Goal: Task Accomplishment & Management: Use online tool/utility

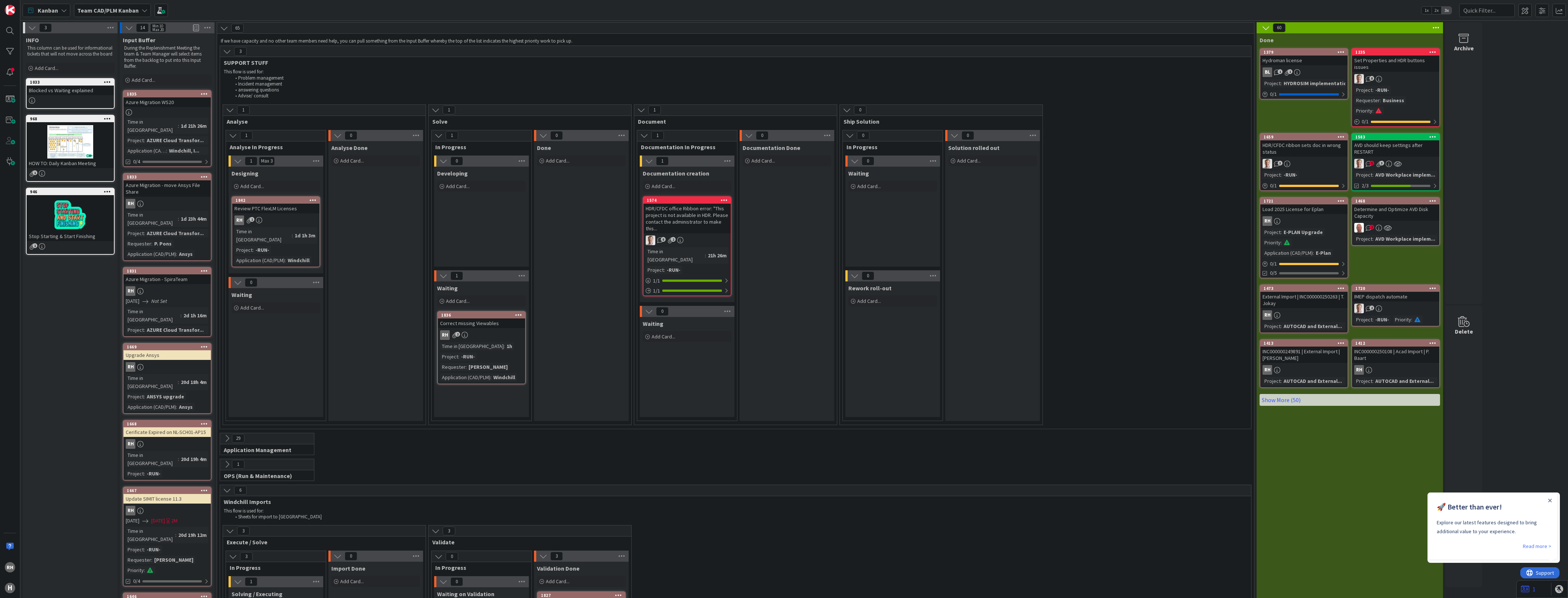
click at [224, 434] on icon at bounding box center [227, 438] width 8 height 8
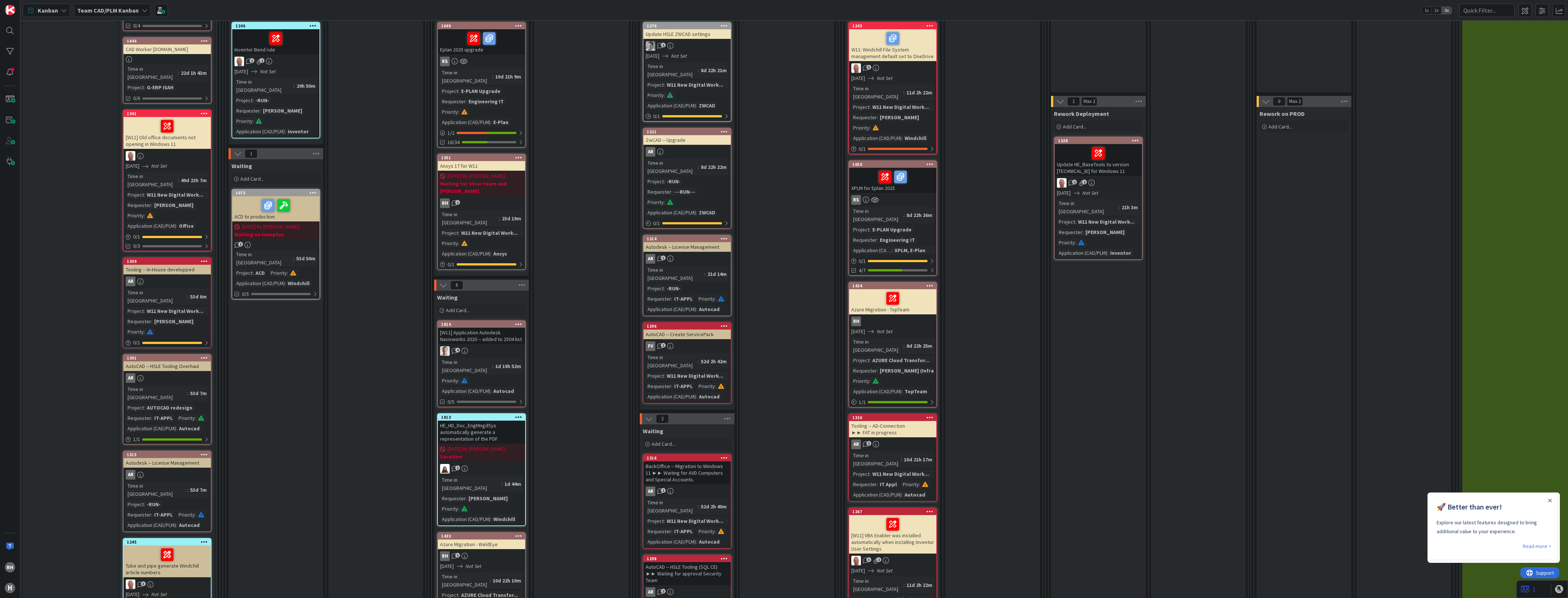
scroll to position [370, 0]
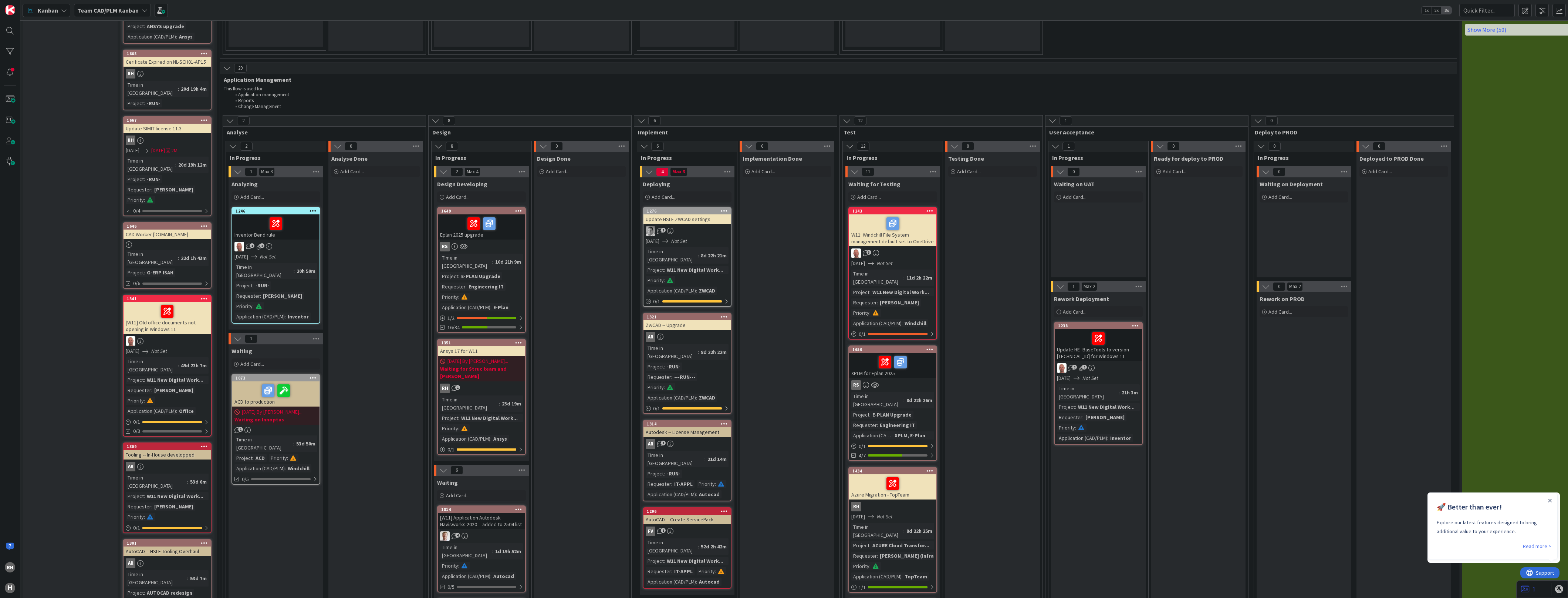
click at [908, 396] on div "8d 22h 26m" at bounding box center [919, 400] width 30 height 8
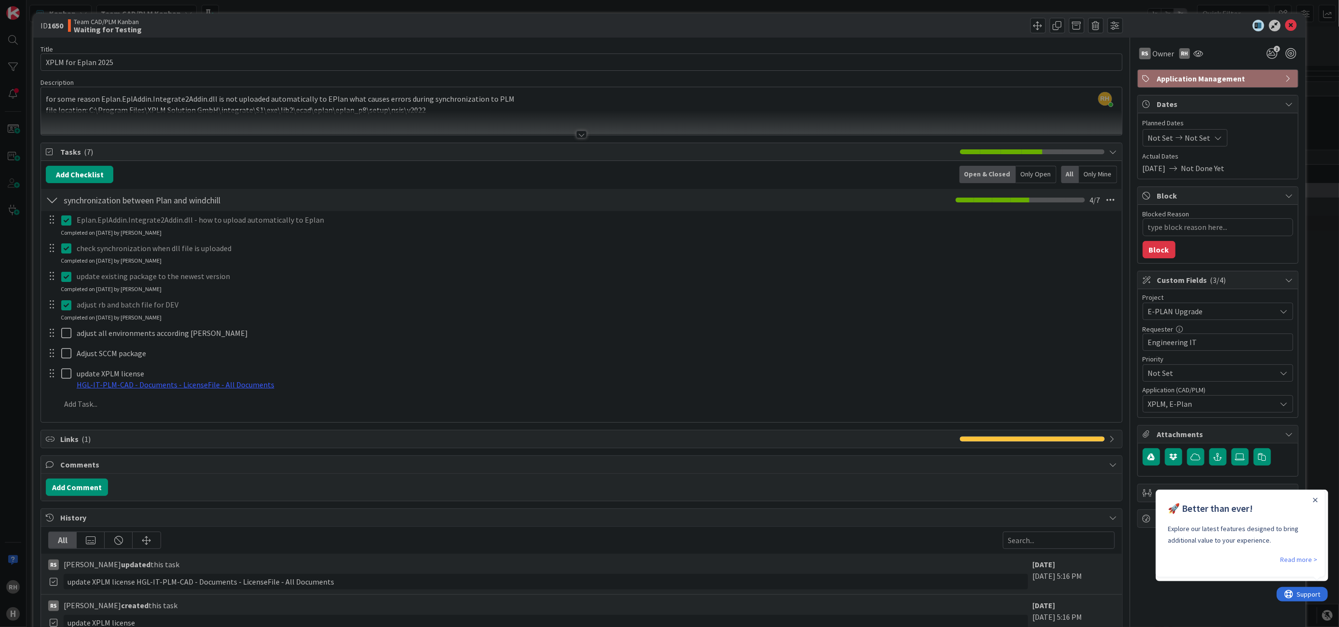
click at [578, 135] on div at bounding box center [581, 135] width 11 height 8
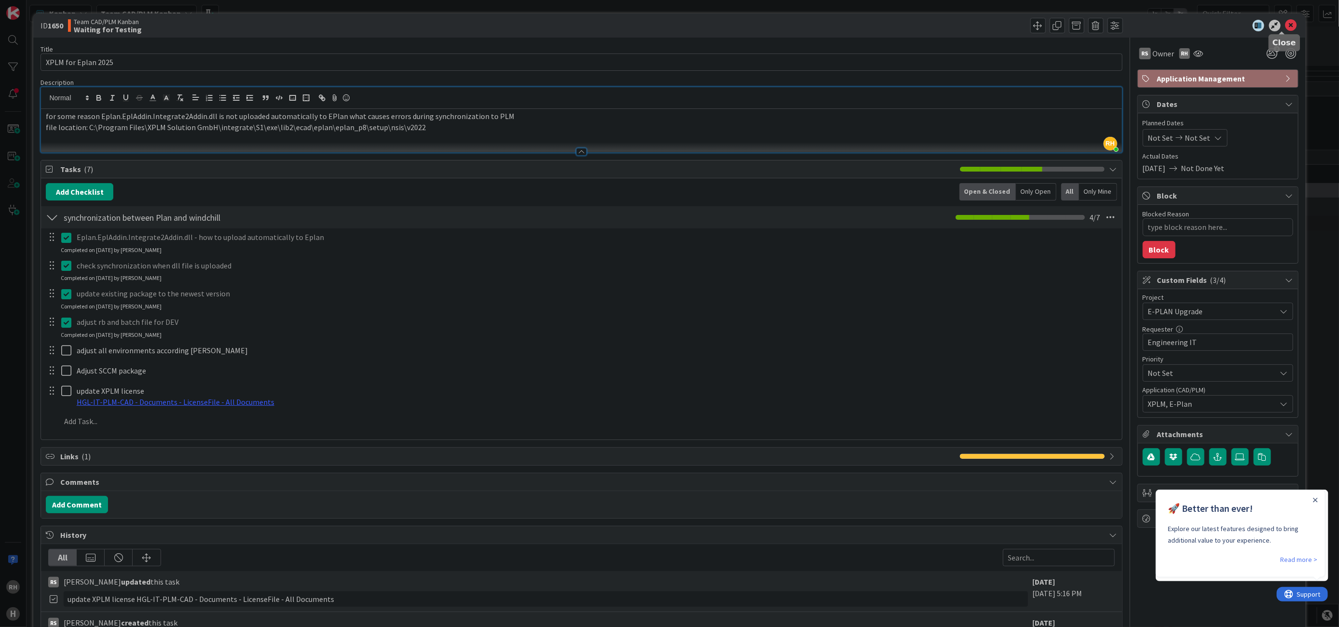
click at [1285, 27] on icon at bounding box center [1291, 26] width 12 height 12
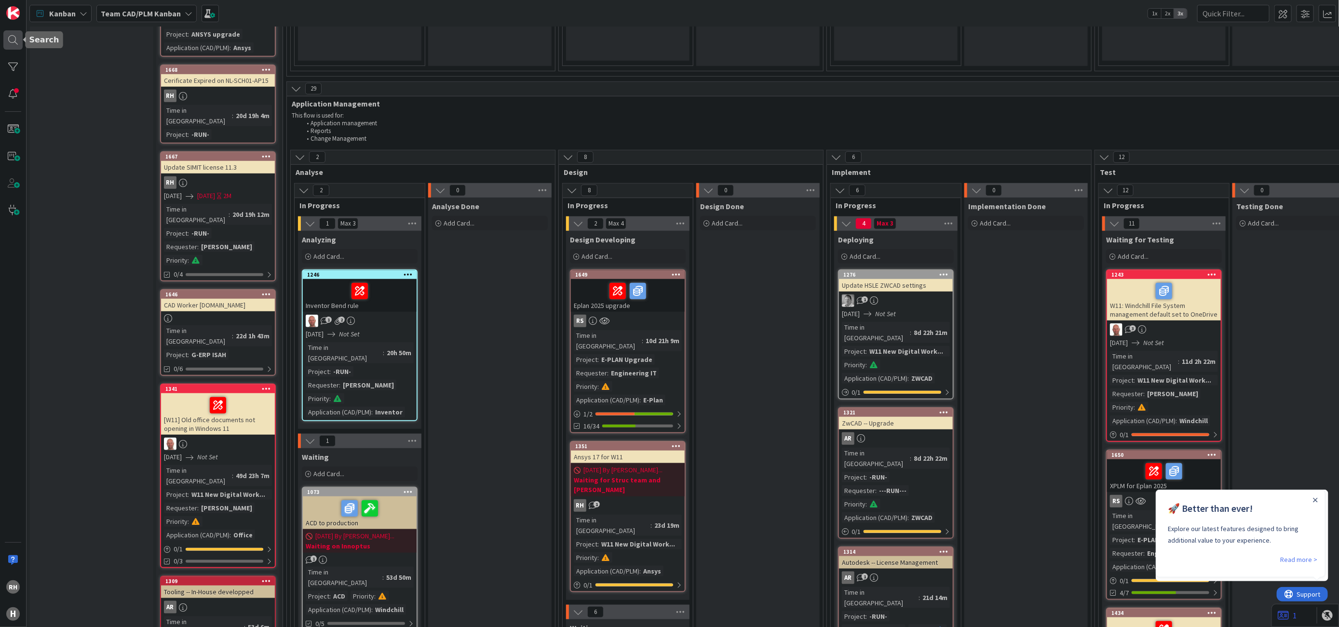
click at [8, 37] on div at bounding box center [12, 39] width 19 height 19
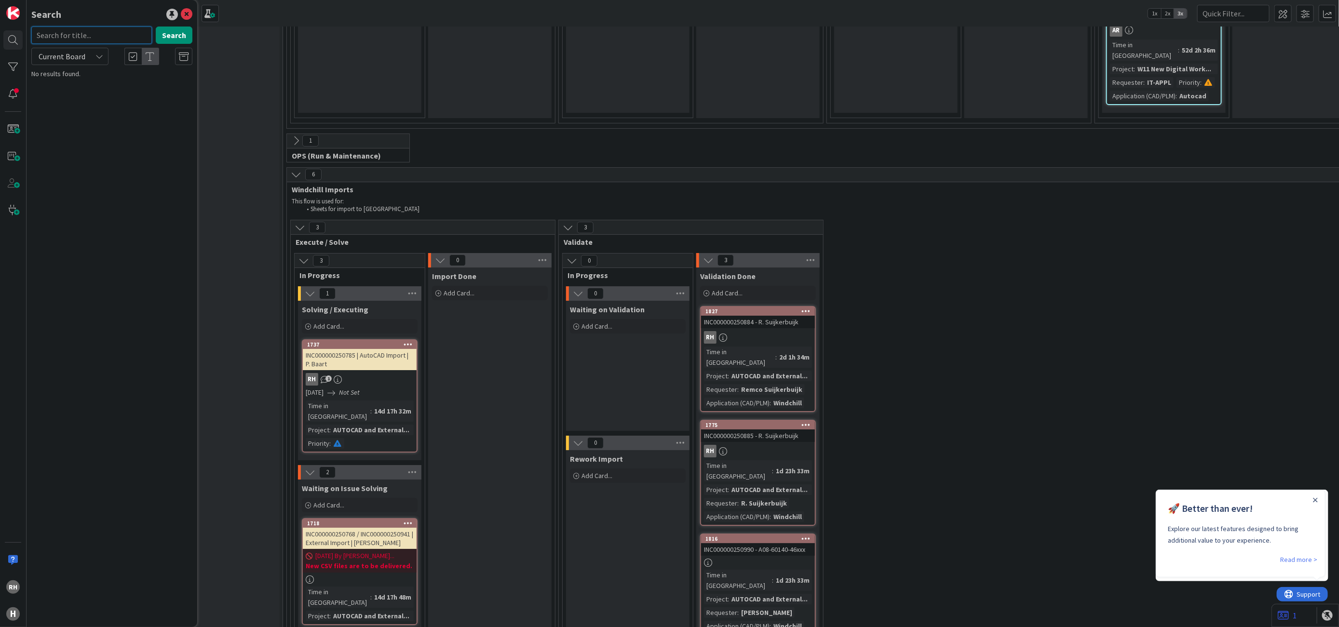
scroll to position [2471, 0]
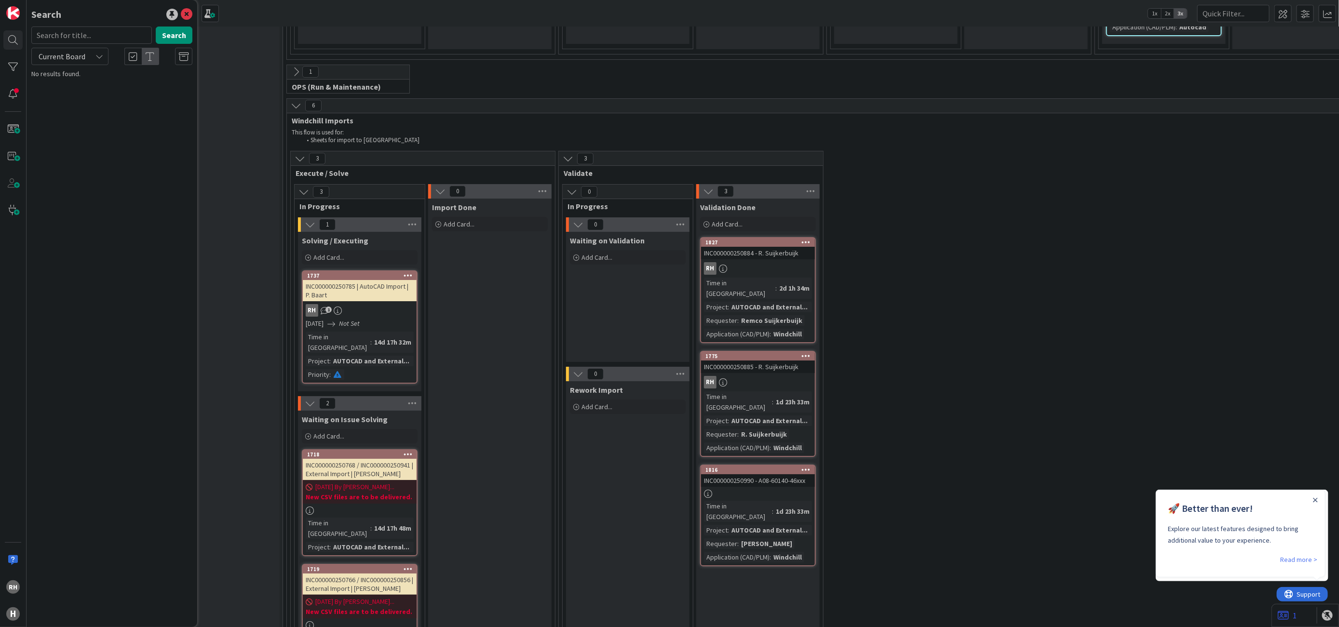
click at [370, 507] on div at bounding box center [360, 511] width 114 height 8
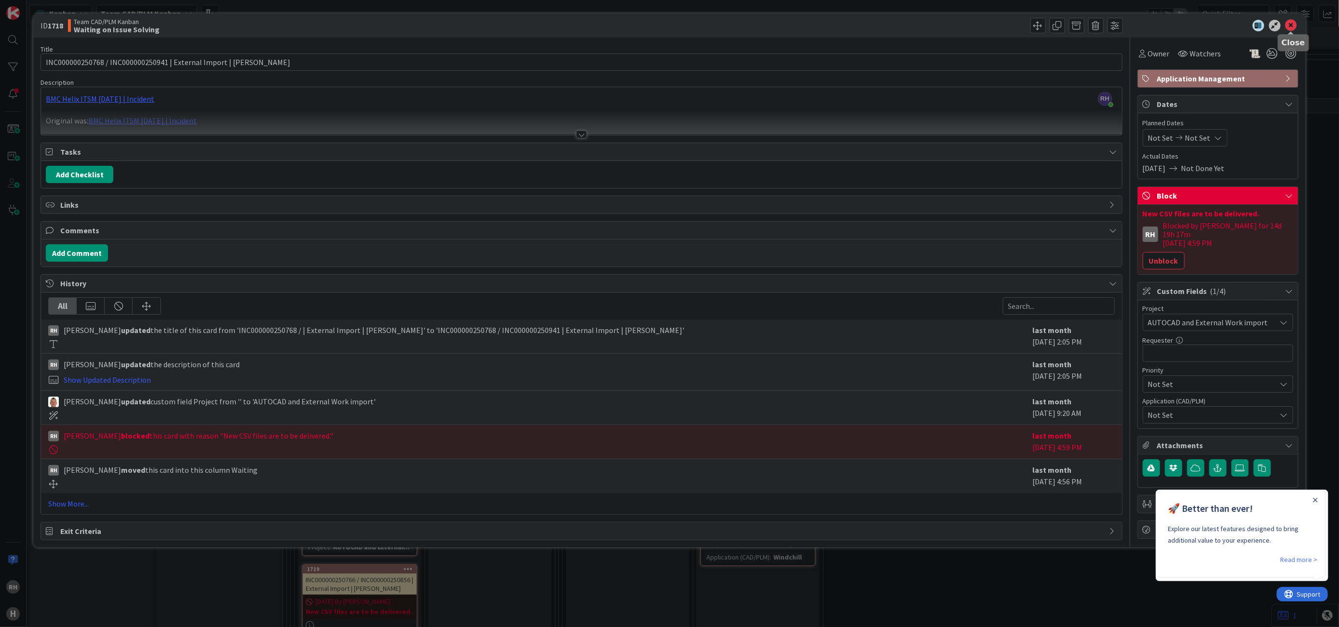
click at [1290, 25] on icon at bounding box center [1291, 26] width 12 height 12
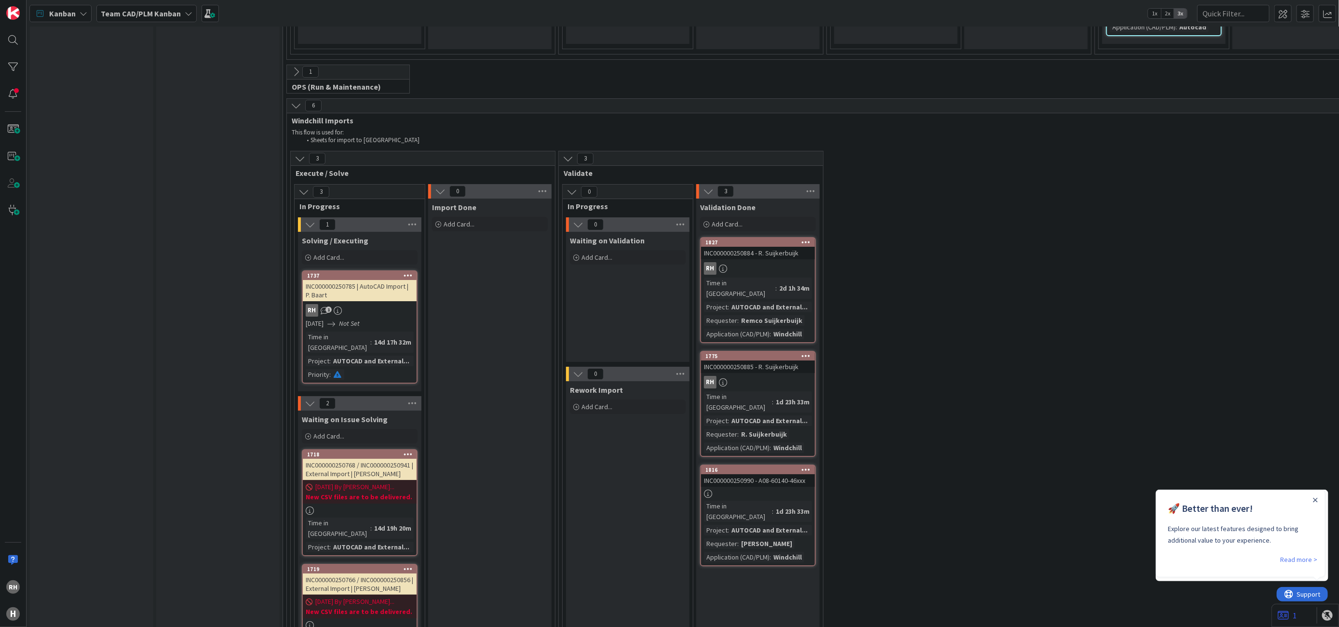
click at [364, 621] on div at bounding box center [360, 625] width 114 height 8
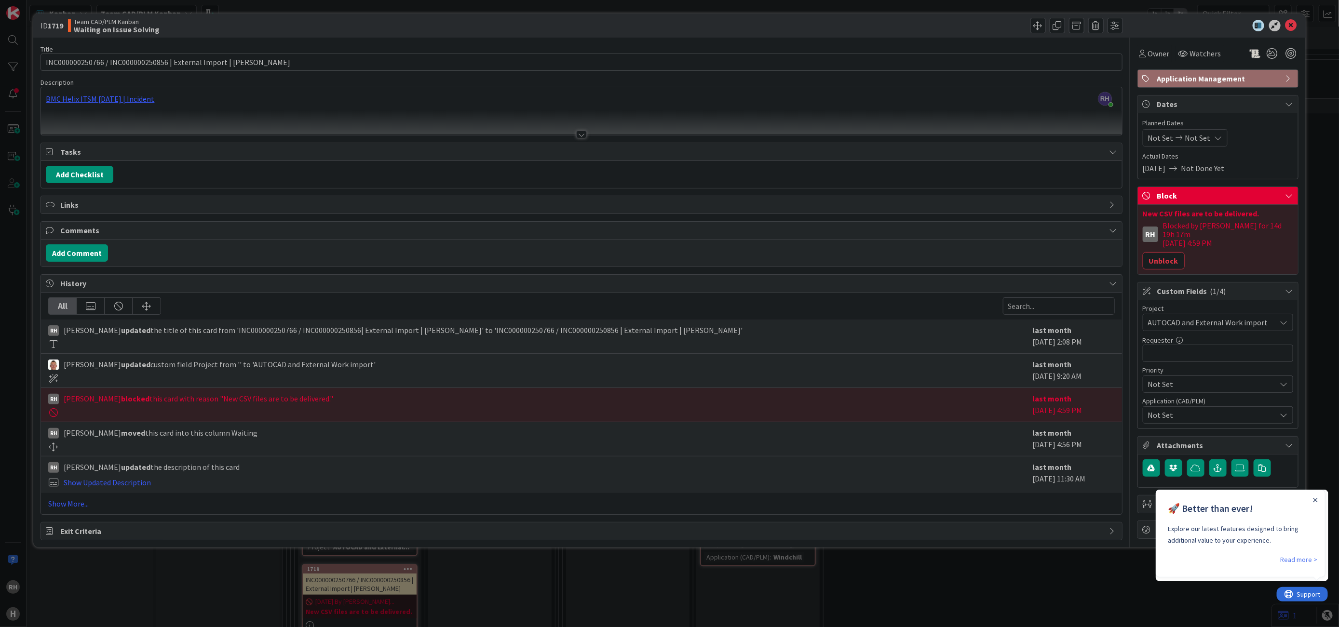
click at [318, 331] on span "[PERSON_NAME] updated the title of this card from 'INC000000250766 / INC0000002…" at bounding box center [403, 330] width 679 height 12
drag, startPoint x: 318, startPoint y: 331, endPoint x: 326, endPoint y: 348, distance: 18.1
click at [326, 348] on div at bounding box center [537, 344] width 979 height 9
click at [1165, 252] on button "Unblock" at bounding box center [1164, 260] width 42 height 17
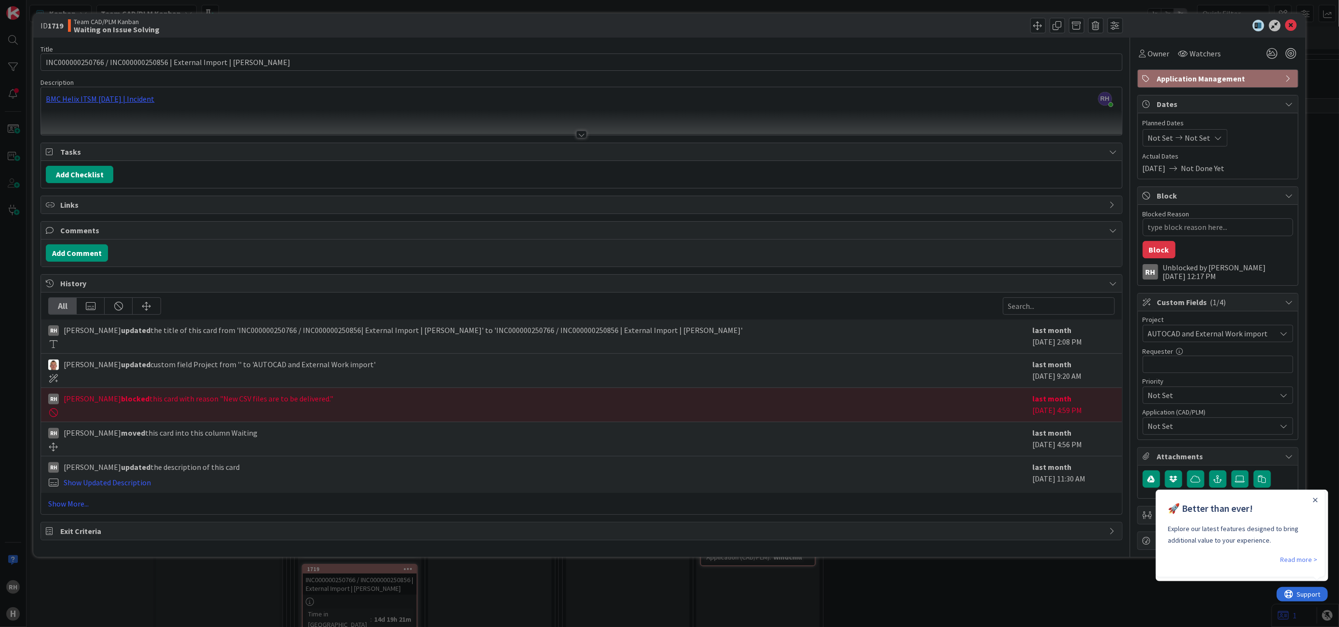
click at [1188, 430] on span "Not Set" at bounding box center [1212, 426] width 128 height 12
click at [1185, 373] on span "Windchill" at bounding box center [1172, 369] width 31 height 14
click at [1150, 53] on span "Owner" at bounding box center [1159, 54] width 22 height 12
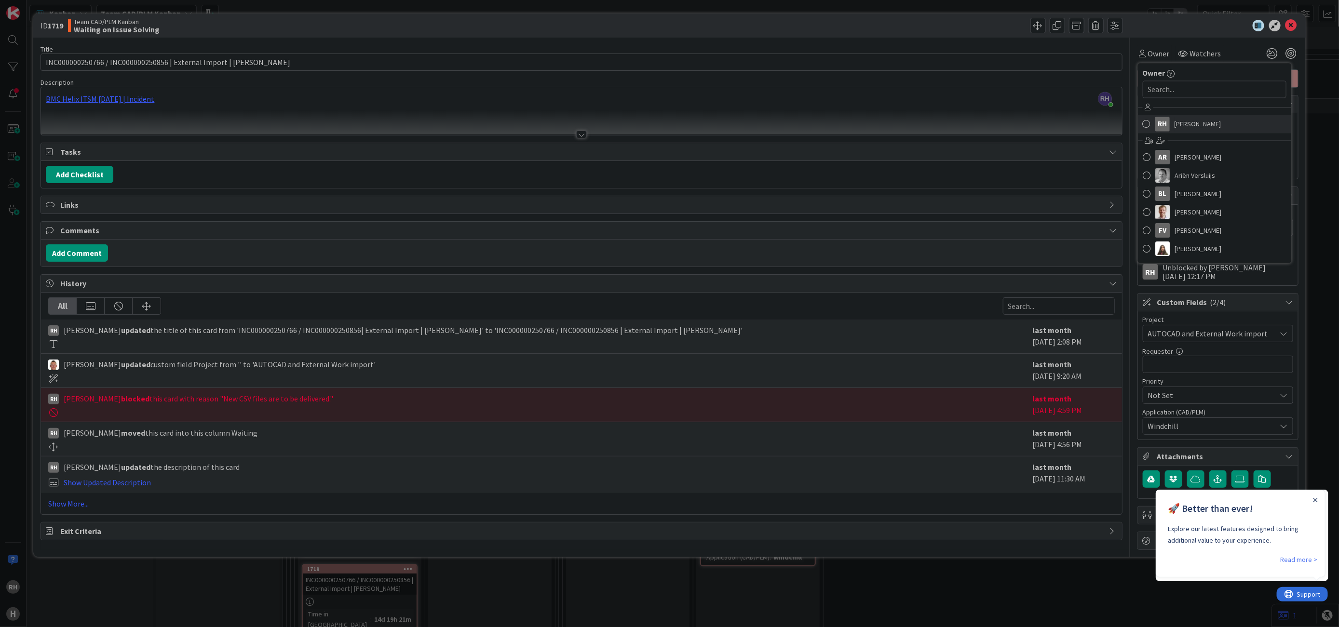
click at [1155, 125] on div "RH" at bounding box center [1162, 124] width 14 height 14
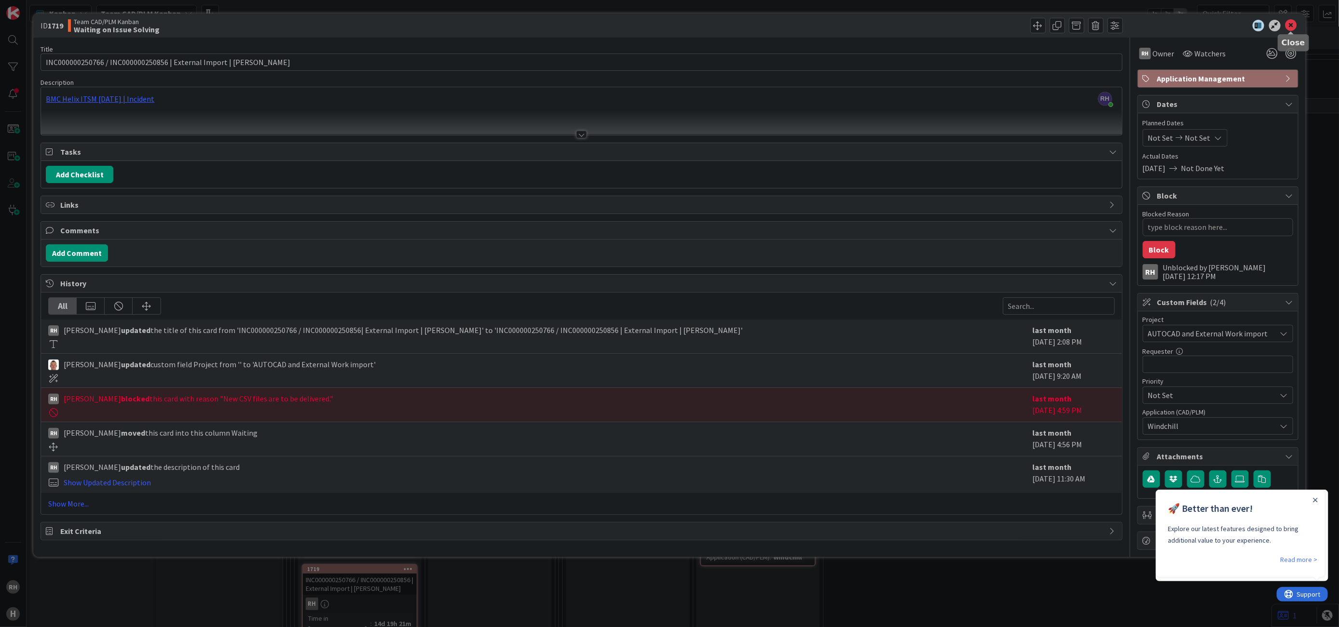
click at [1294, 27] on icon at bounding box center [1291, 26] width 12 height 12
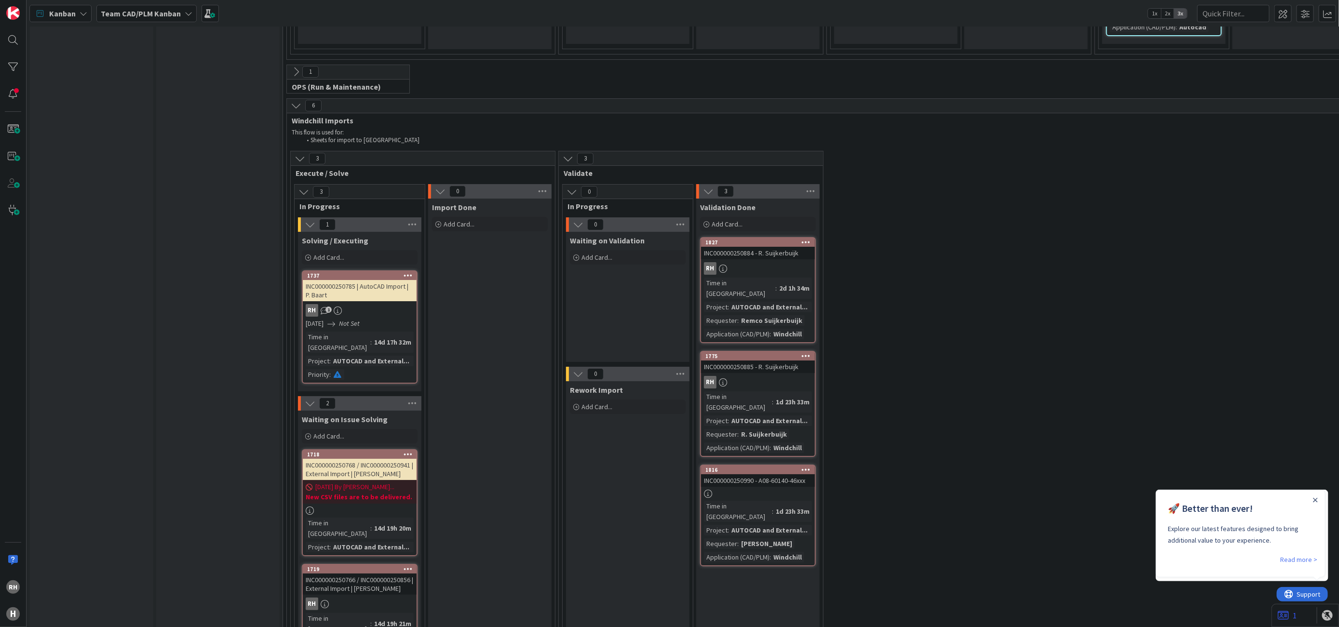
click at [358, 449] on link "1718 INC000000250768 / INC000000250941 | External Import | [PERSON_NAME] [DATE]…" at bounding box center [360, 502] width 116 height 107
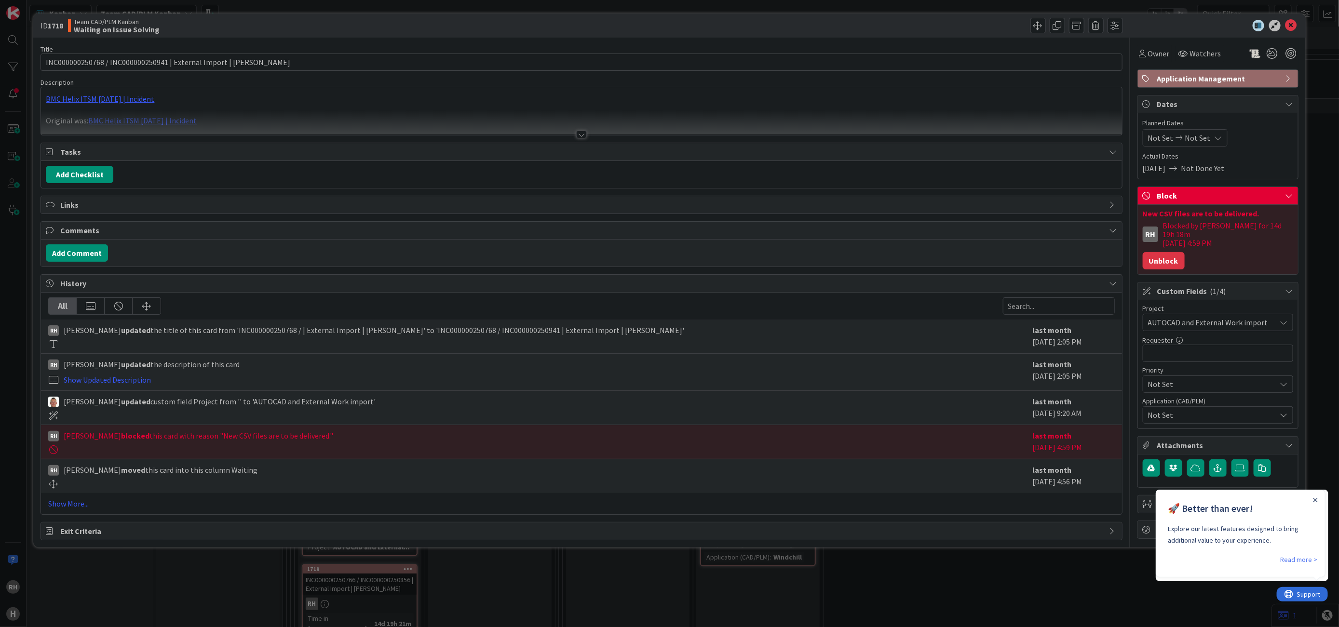
click at [1167, 256] on button "Unblock" at bounding box center [1164, 260] width 42 height 17
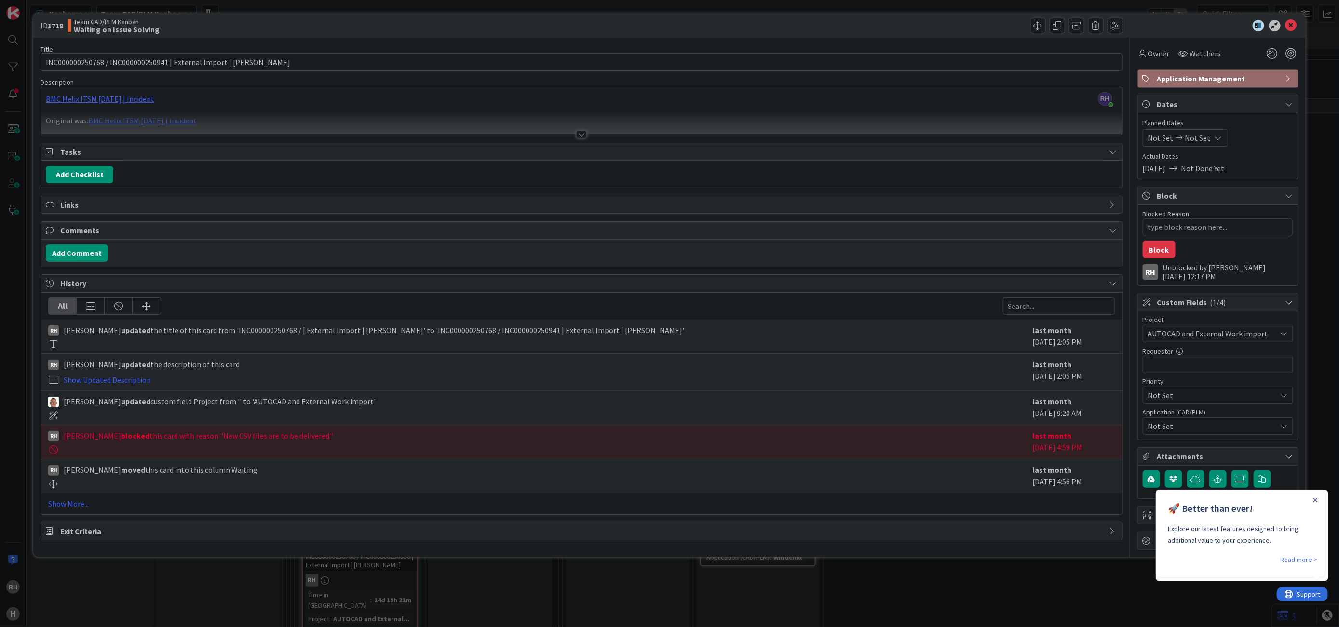
click at [1194, 428] on span "Not Set" at bounding box center [1212, 426] width 128 height 12
click at [1175, 371] on span "Windchill" at bounding box center [1172, 369] width 31 height 14
click at [1267, 142] on div "Not Set Not Set" at bounding box center [1218, 137] width 150 height 17
click at [1151, 51] on span "Owner" at bounding box center [1159, 54] width 22 height 12
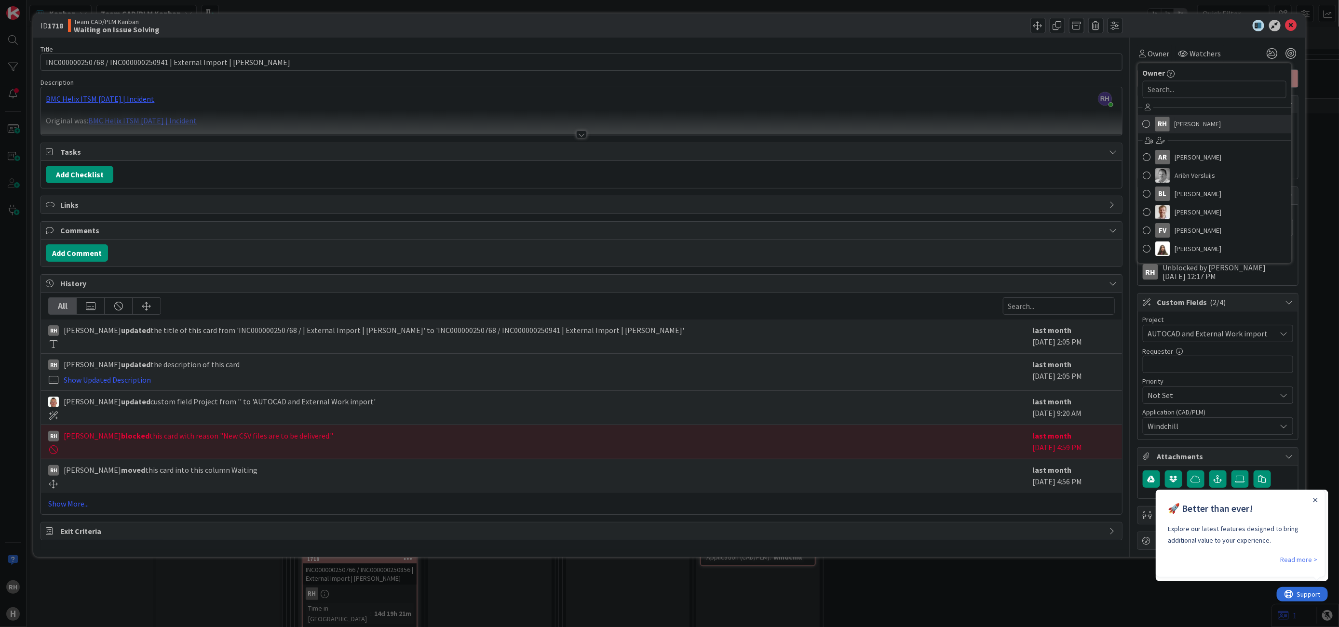
click at [1185, 121] on span "[PERSON_NAME]" at bounding box center [1197, 124] width 47 height 14
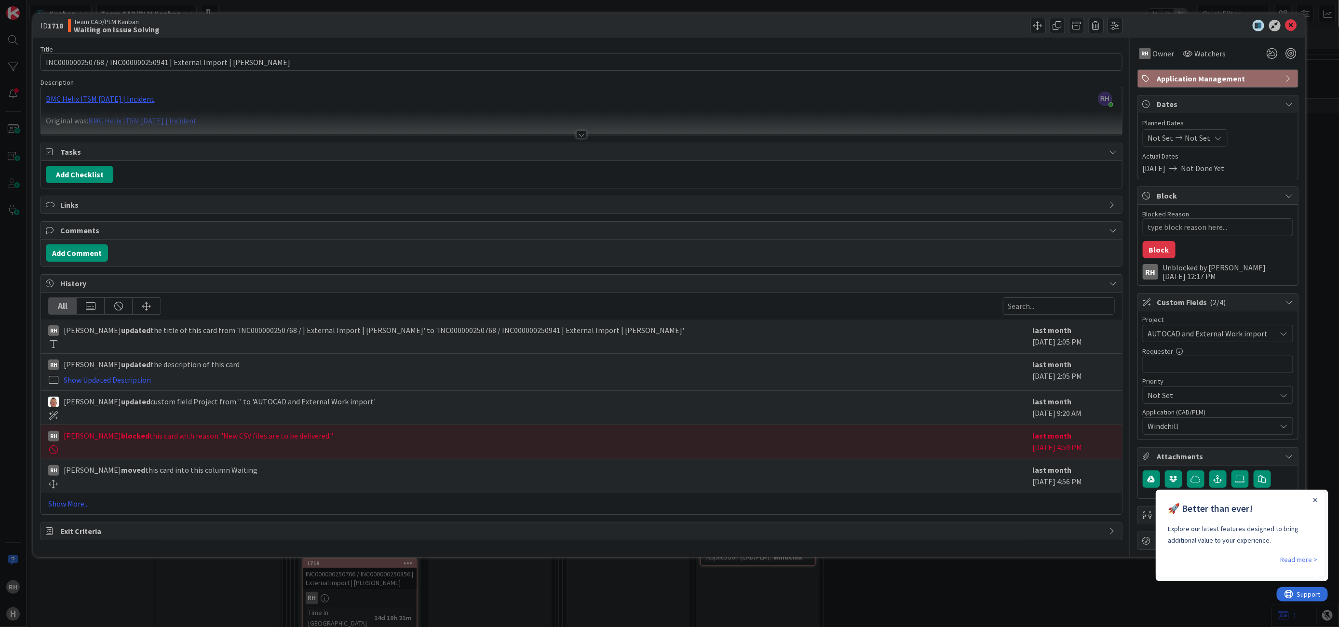
type textarea "x"
click at [1289, 23] on icon at bounding box center [1291, 26] width 12 height 12
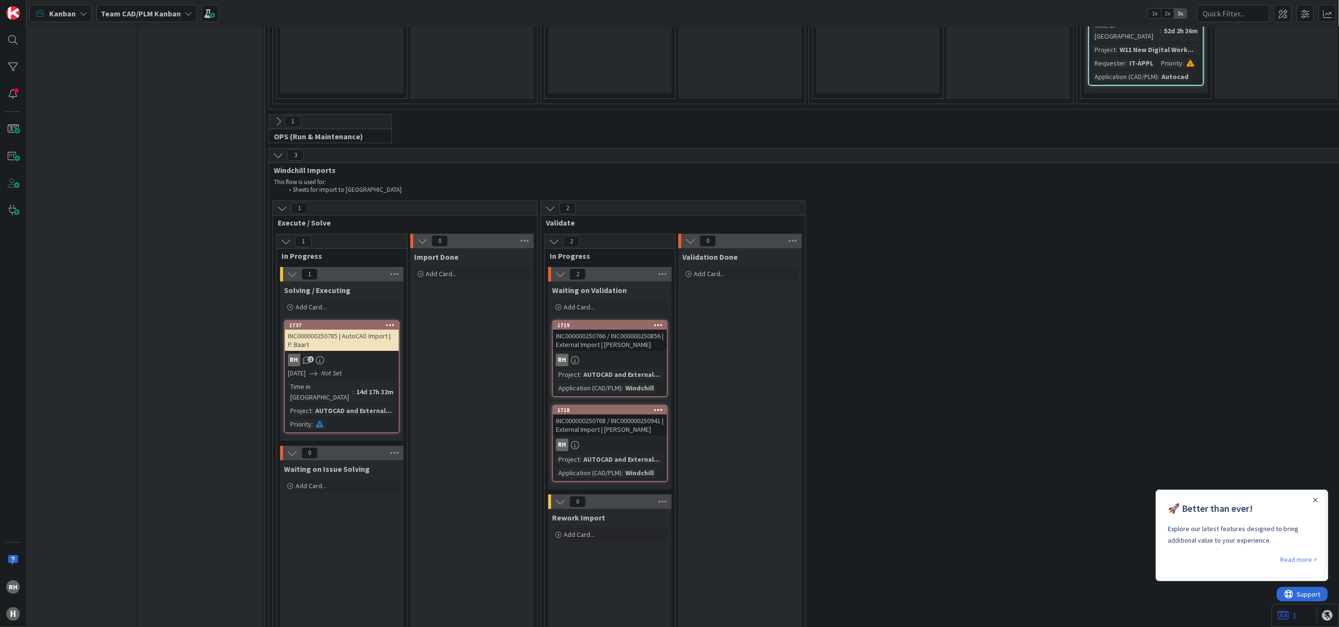
scroll to position [2421, 0]
